Goal: Task Accomplishment & Management: Manage account settings

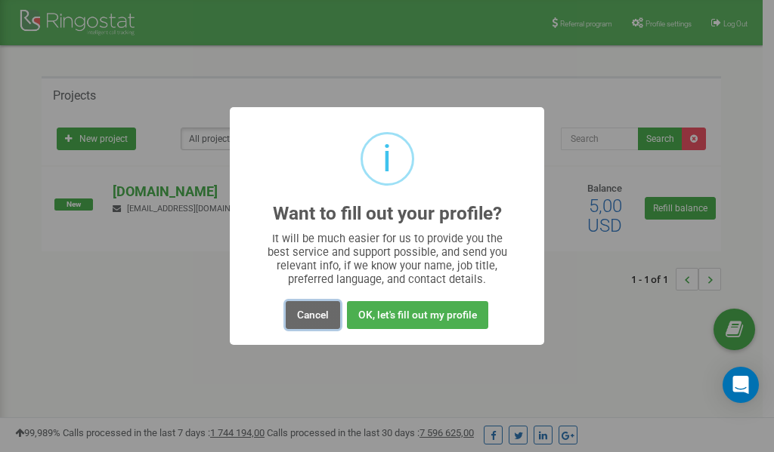
click at [307, 314] on button "Cancel" at bounding box center [313, 315] width 54 height 28
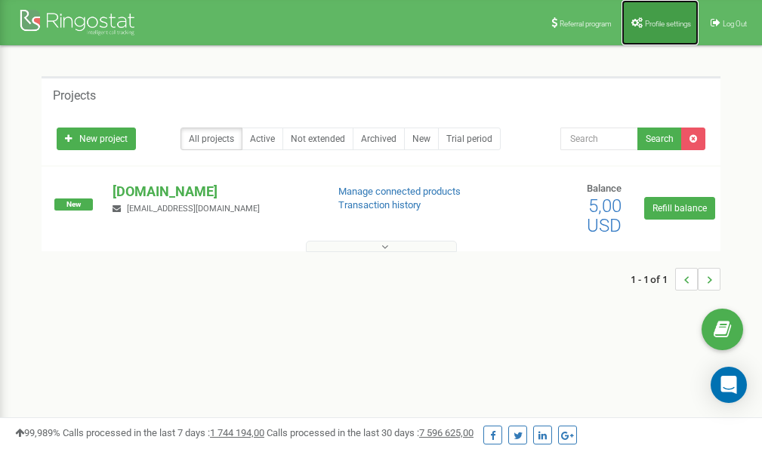
click at [653, 25] on span "Profile settings" at bounding box center [668, 24] width 46 height 8
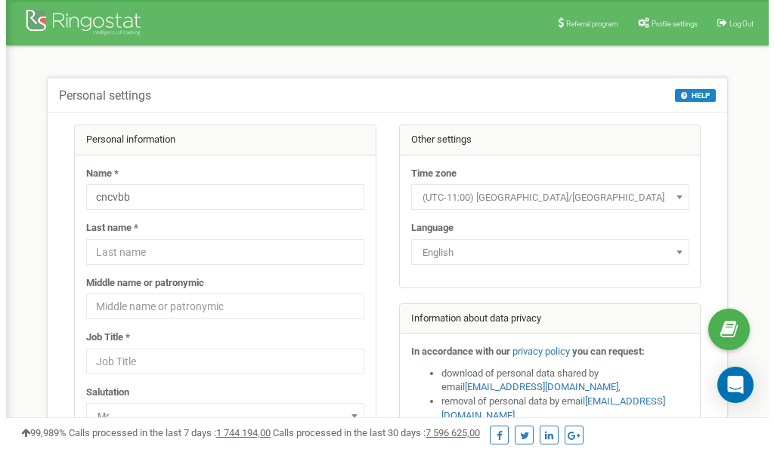
scroll to position [76, 0]
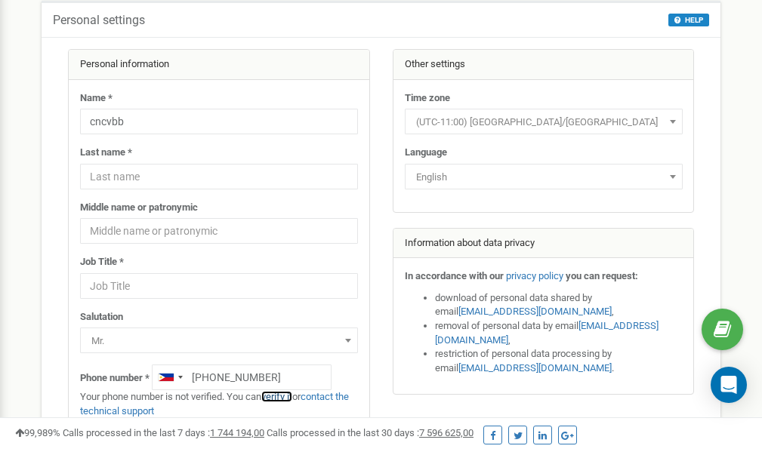
click at [282, 397] on link "verify it" at bounding box center [276, 396] width 31 height 11
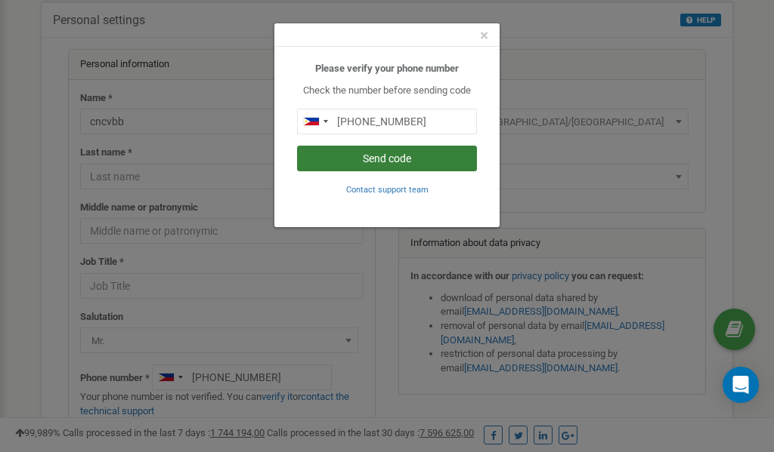
click at [388, 158] on button "Send code" at bounding box center [387, 159] width 180 height 26
